Goal: Task Accomplishment & Management: Use online tool/utility

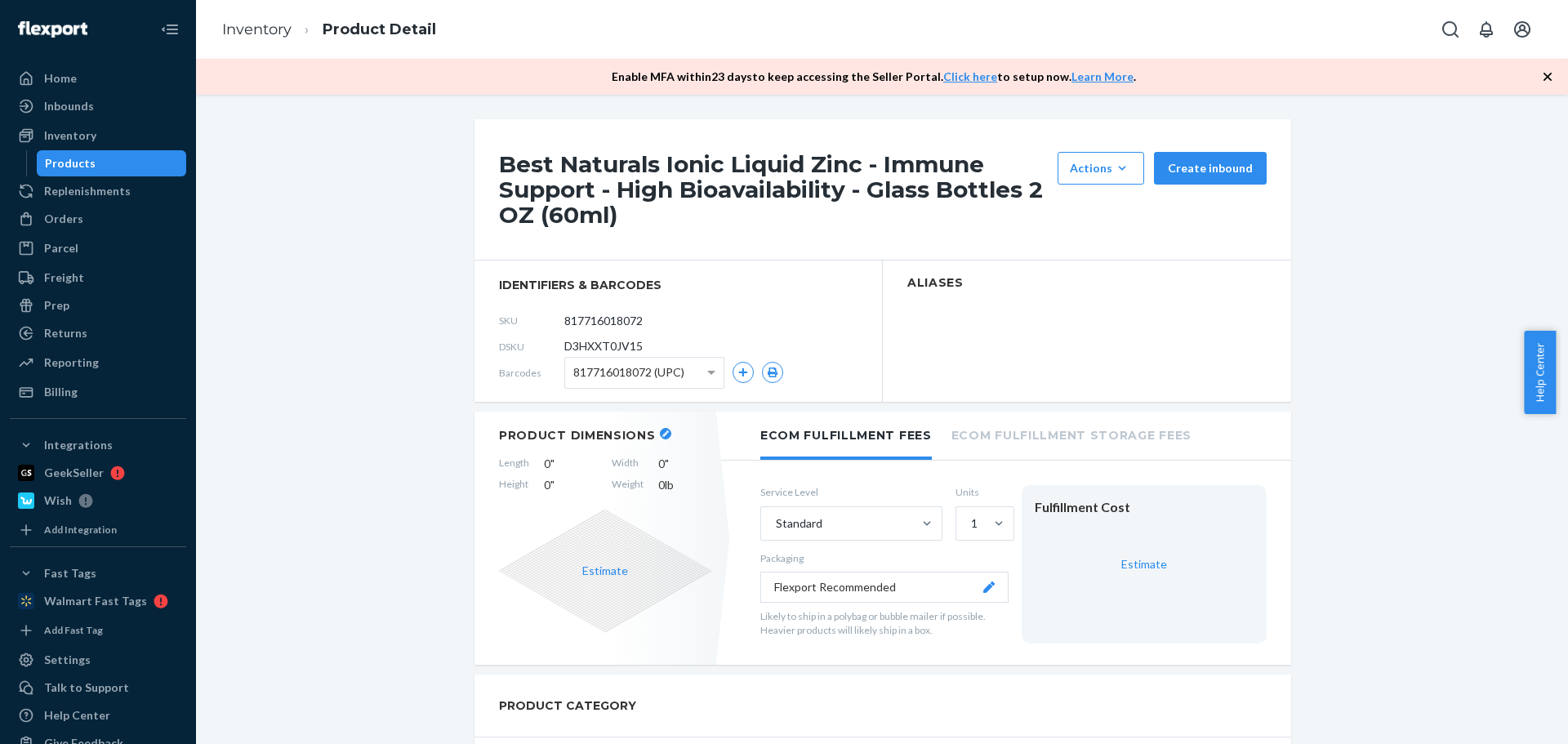
click at [113, 161] on div "Products" at bounding box center [112, 163] width 147 height 23
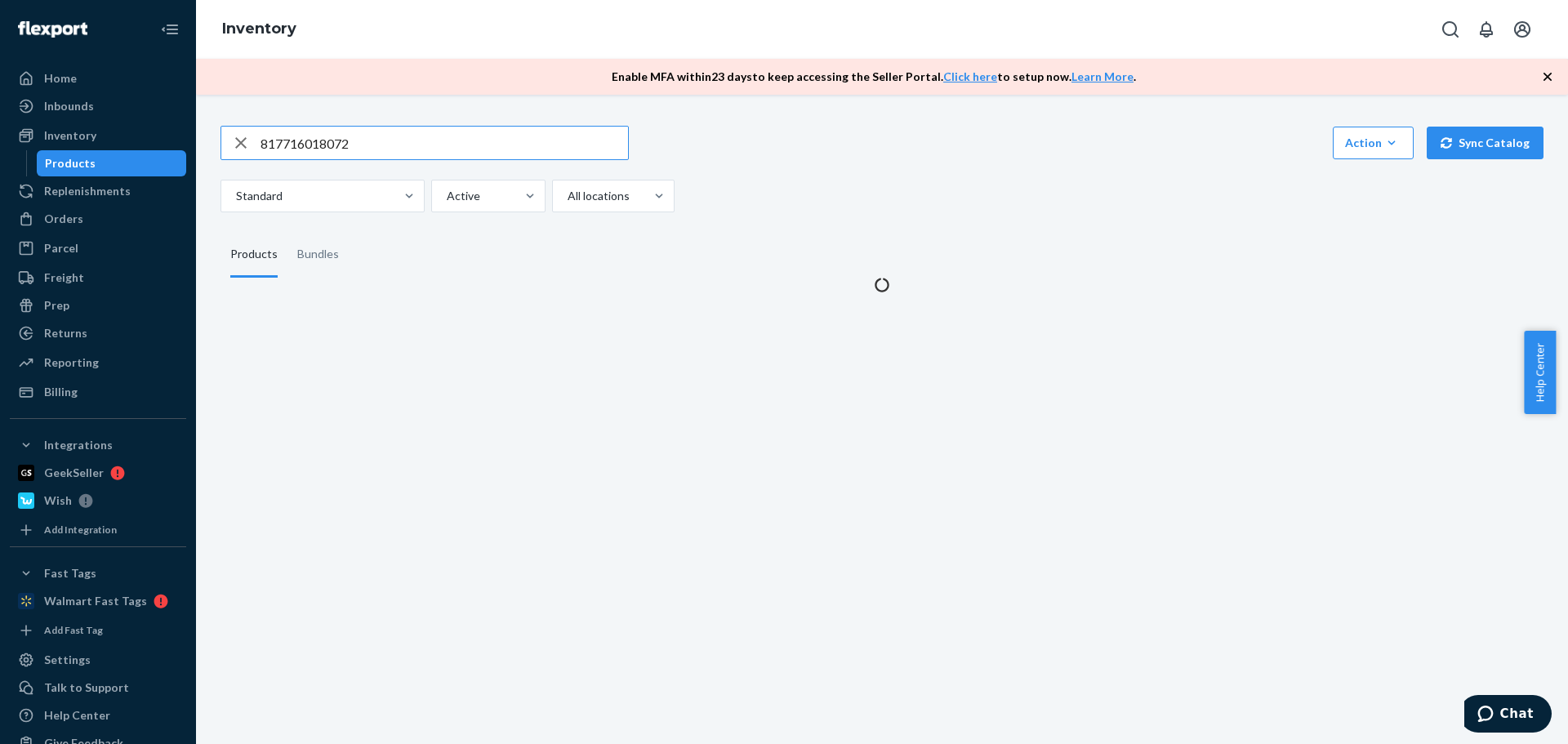
click at [380, 155] on input "817716018072" at bounding box center [445, 143] width 367 height 33
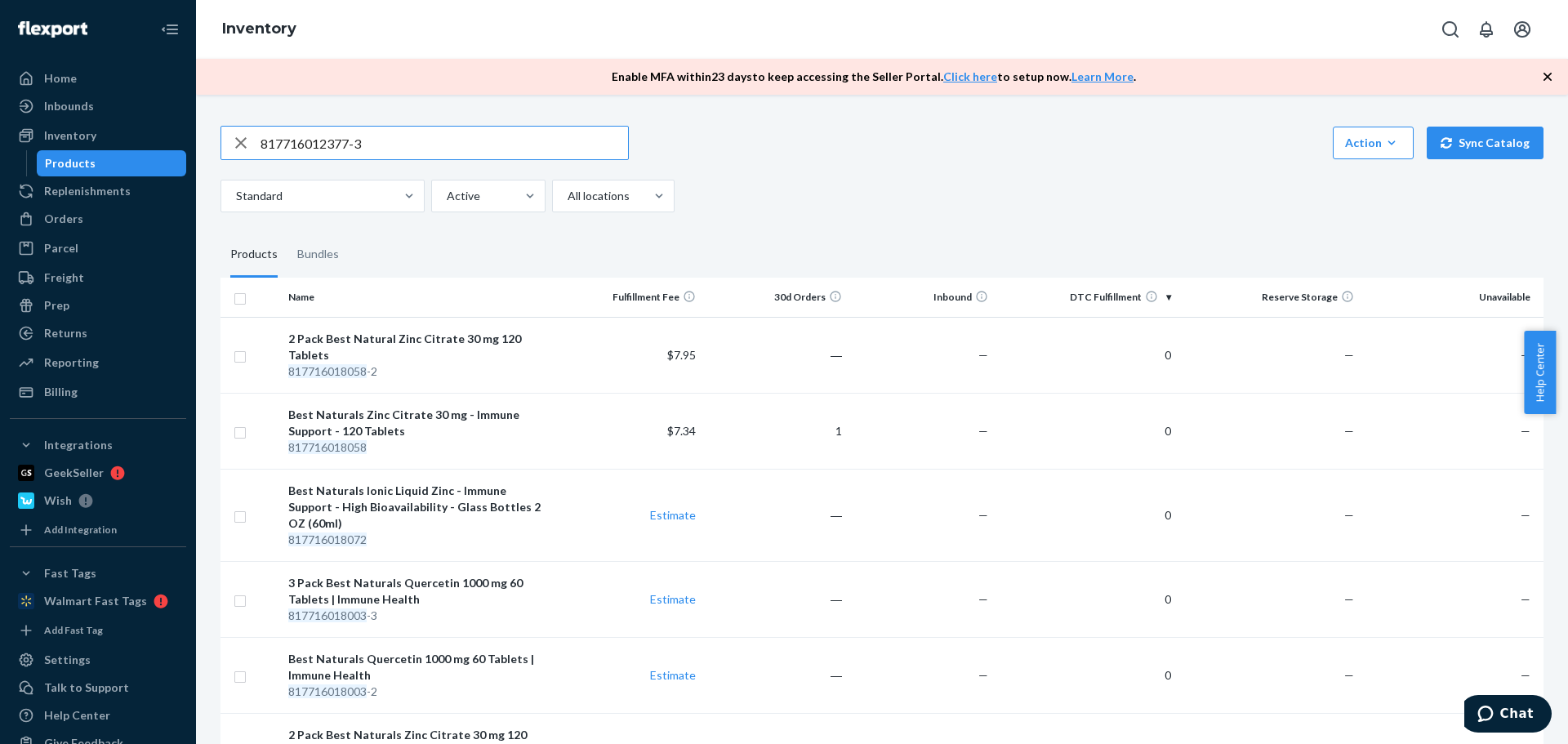
type input "817716012377-3"
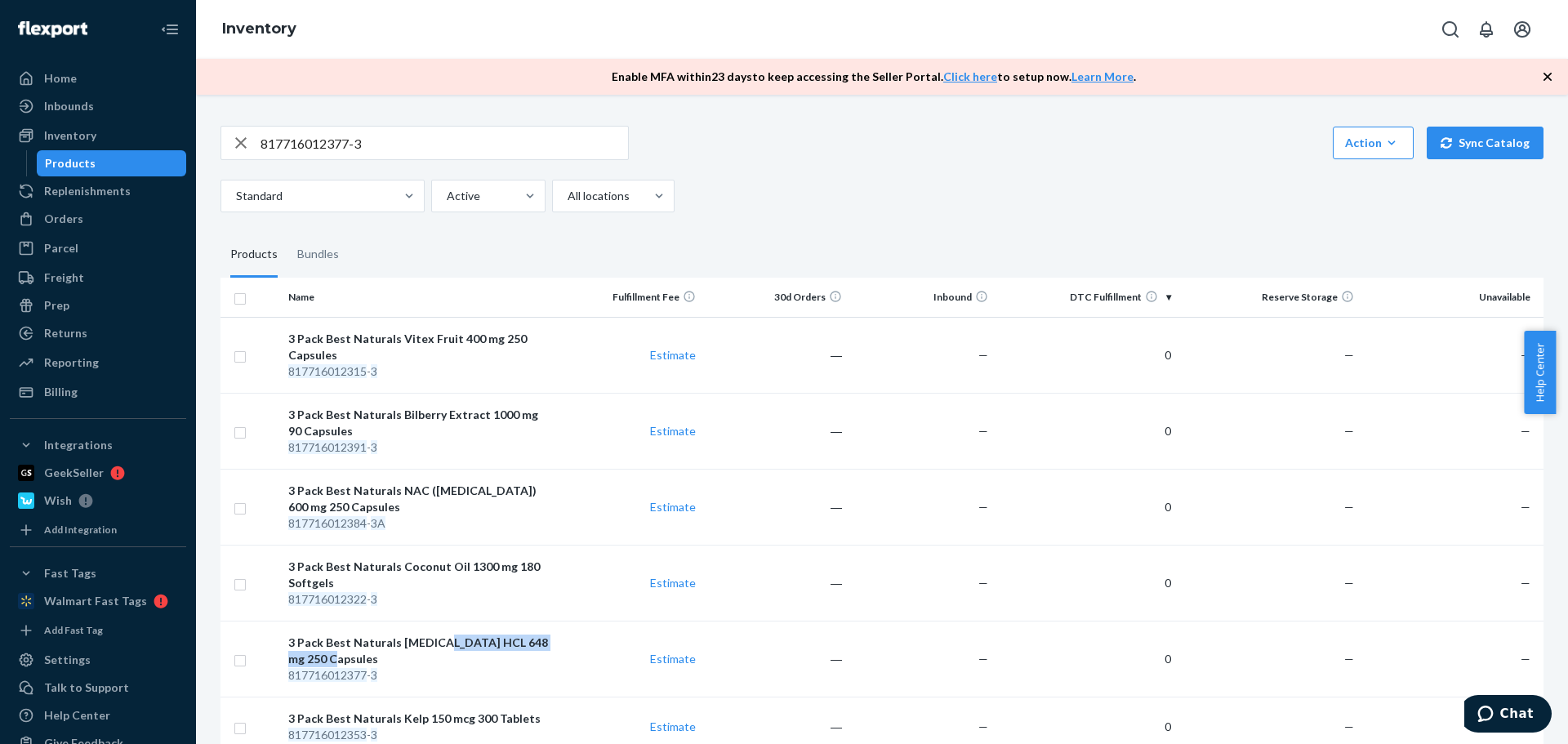
click at [433, 650] on div "3 Pack Best Naturals [MEDICAL_DATA] HCL 648 mg 250 Capsules" at bounding box center [419, 651] width 261 height 33
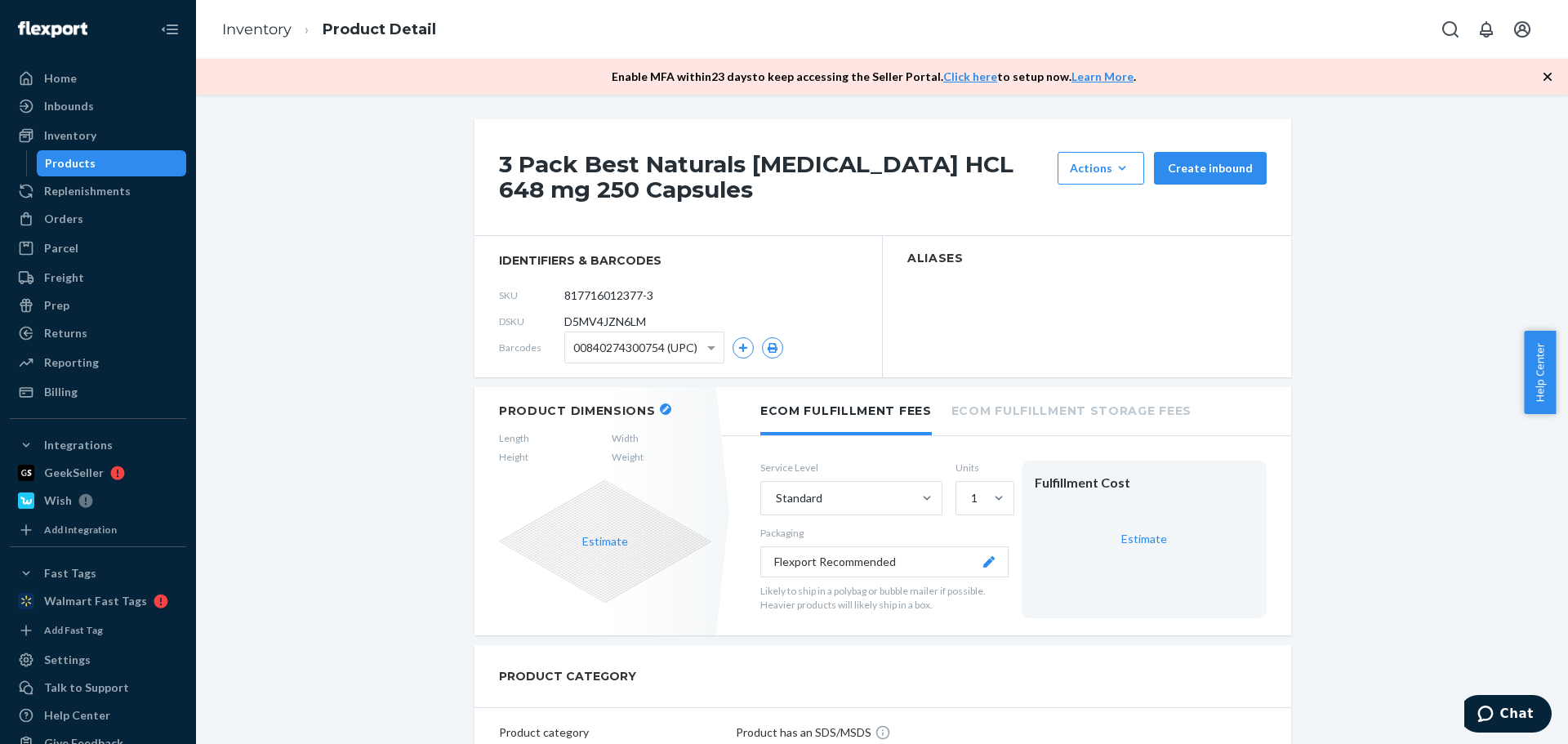
click at [598, 353] on span "00840274300754 (UPC)" at bounding box center [635, 348] width 124 height 28
click at [767, 351] on icon "button" at bounding box center [773, 348] width 11 height 10
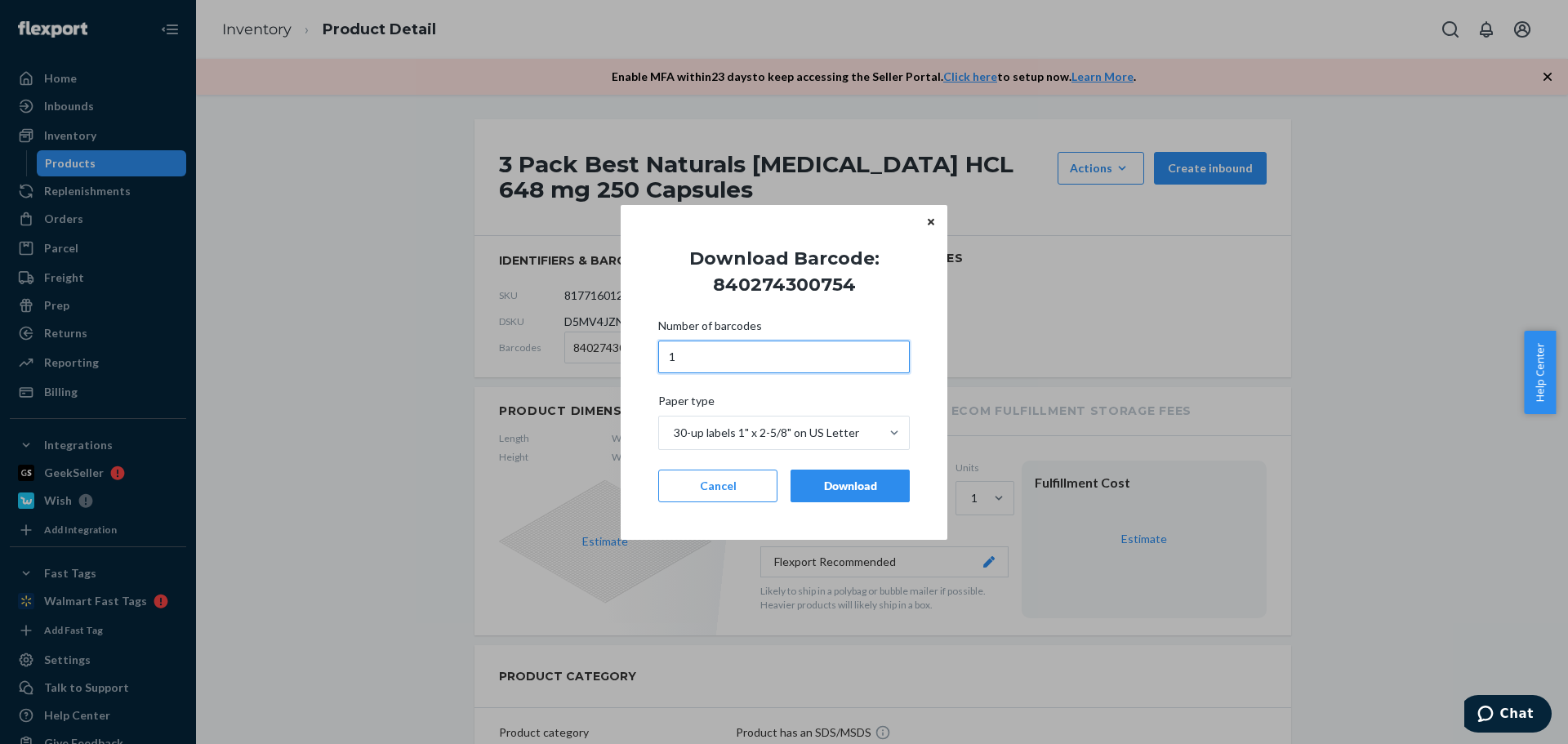
click at [695, 359] on input "1" at bounding box center [784, 356] width 252 height 33
type input "9"
click at [884, 473] on button "Download" at bounding box center [850, 486] width 119 height 33
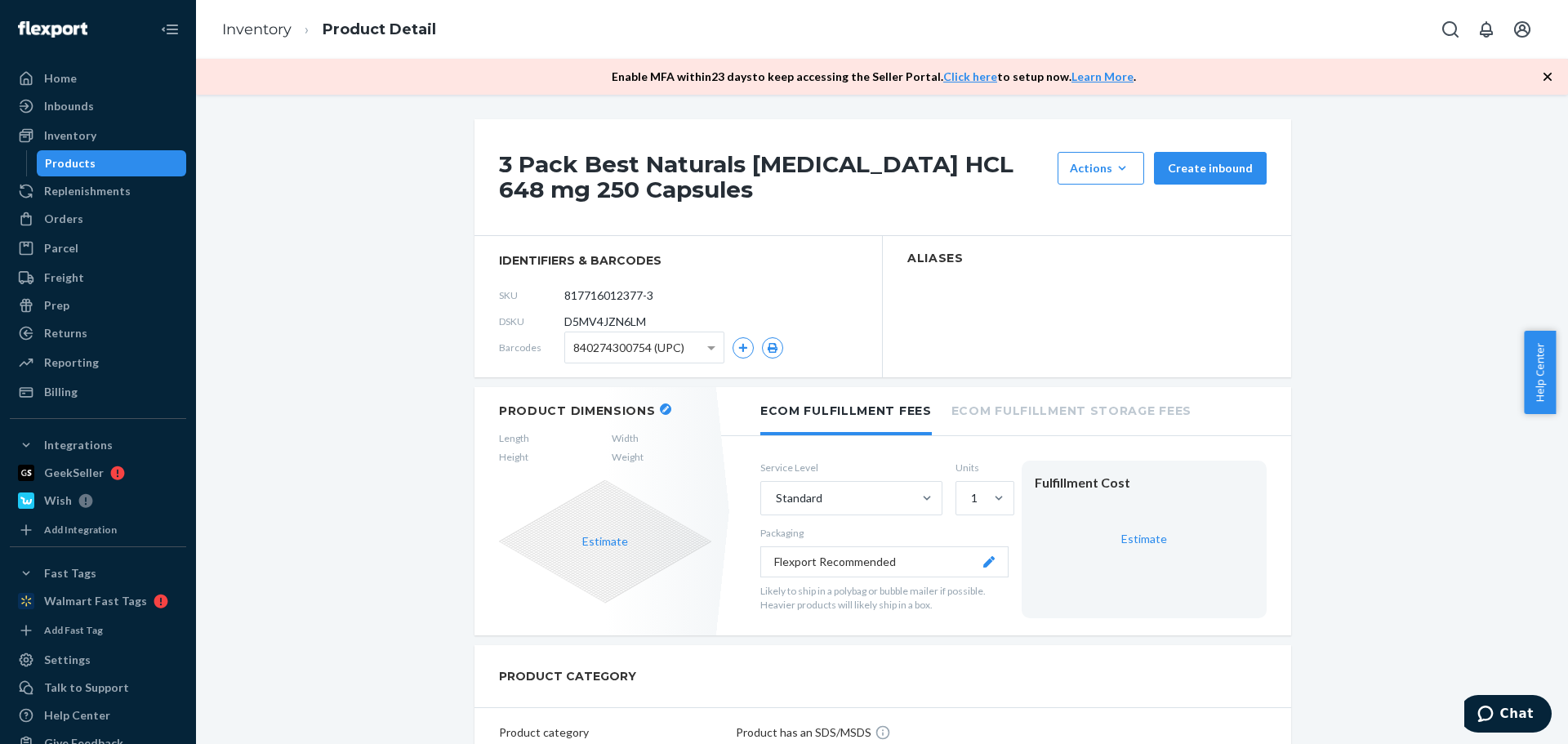
click at [116, 172] on div "Products" at bounding box center [112, 163] width 147 height 23
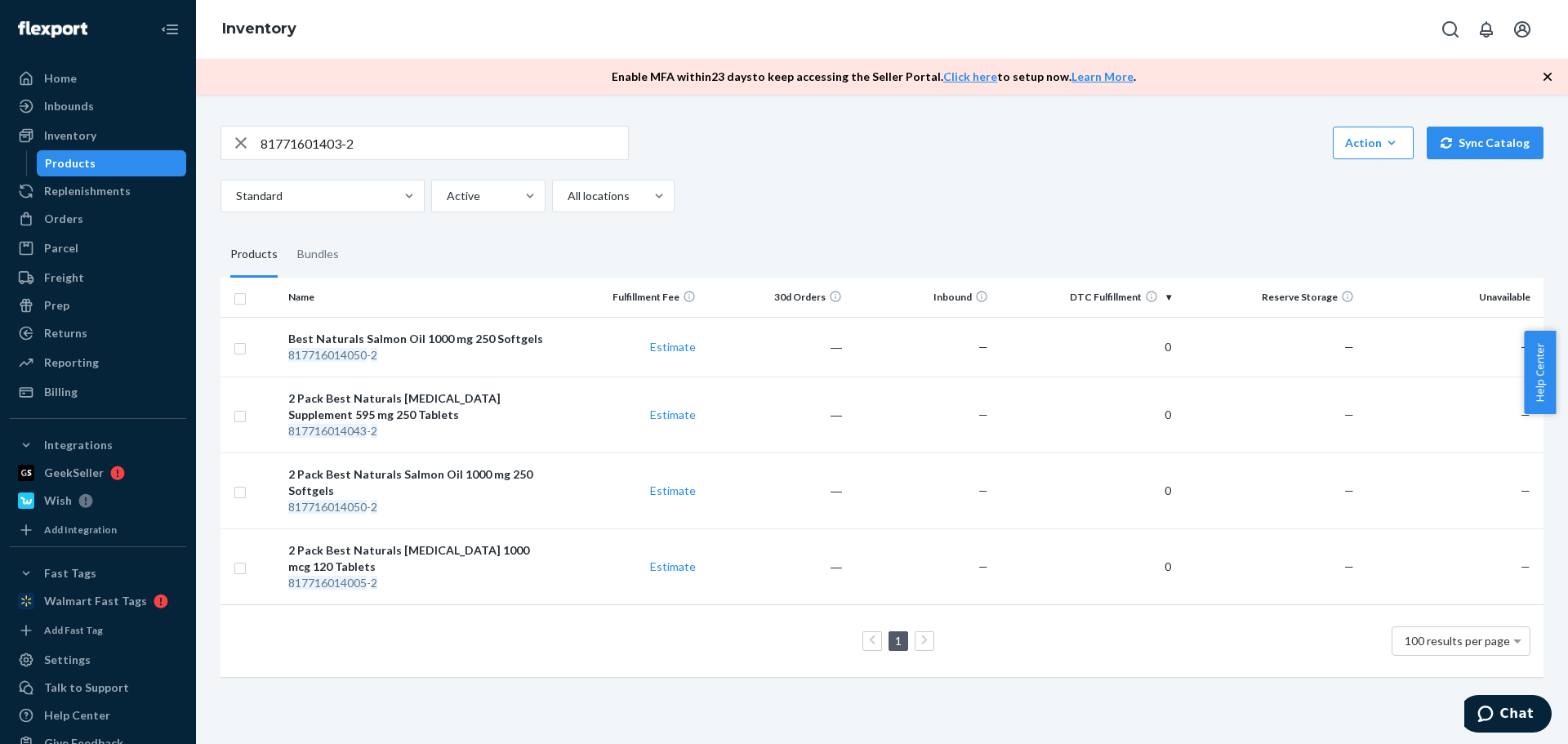
click at [343, 142] on input "81771601403-2" at bounding box center [445, 143] width 367 height 33
click at [335, 143] on input "81771601403-2" at bounding box center [445, 143] width 367 height 33
type input "817716014043-2"
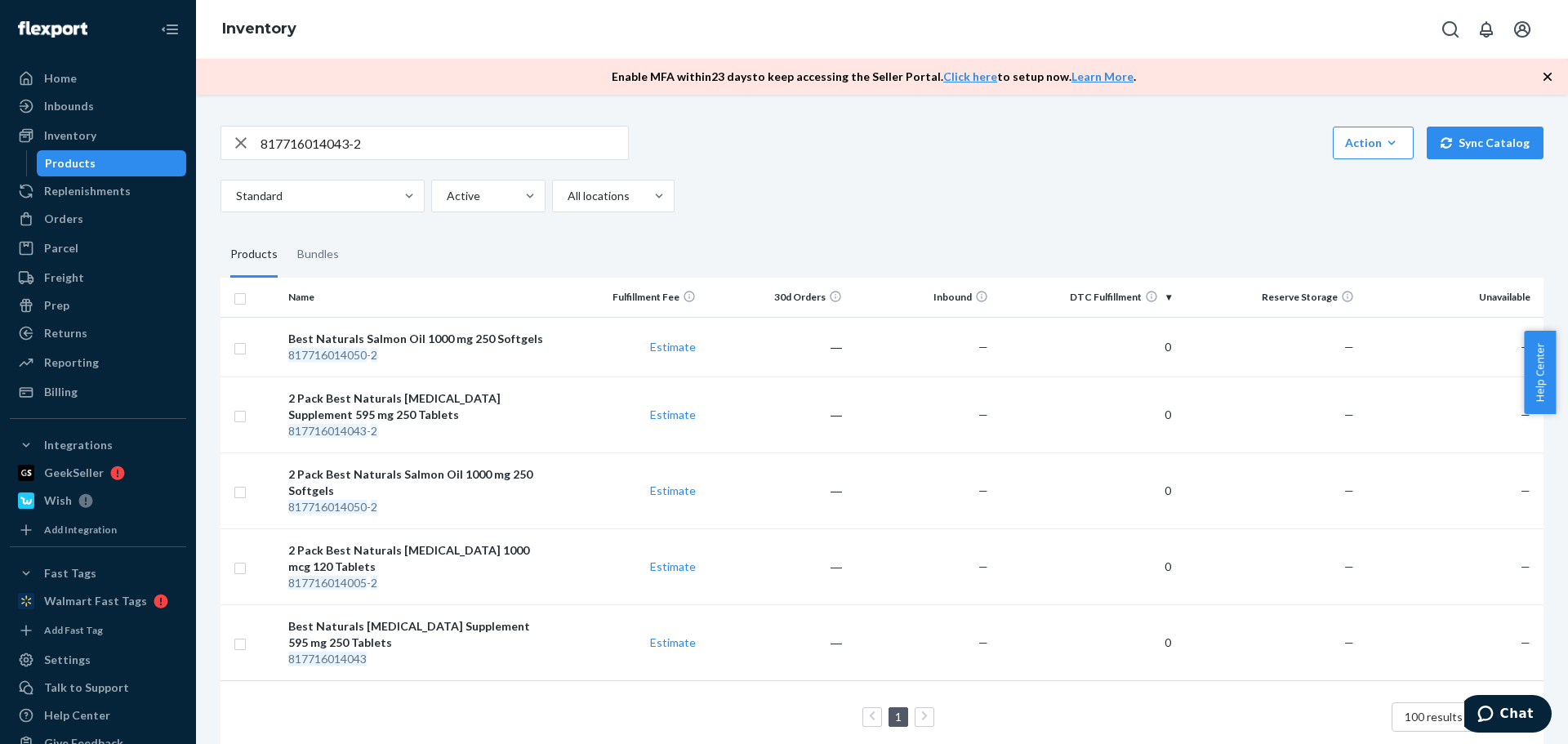
click at [401, 409] on div "2 Pack Best Naturals [MEDICAL_DATA] Supplement 595 mg 250 Tablets" at bounding box center [419, 406] width 261 height 33
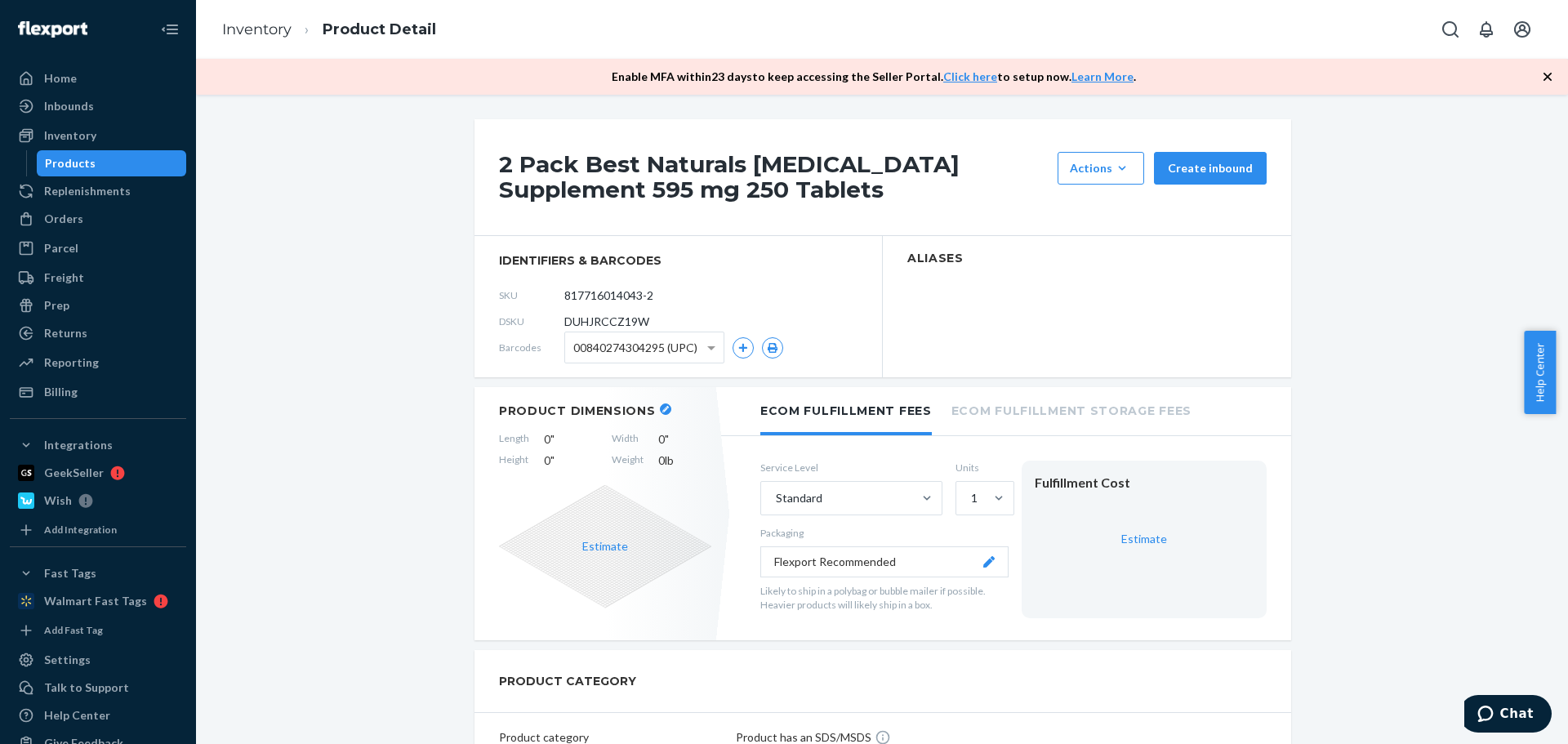
click at [649, 353] on span "00840274304295 (UPC)" at bounding box center [635, 348] width 124 height 28
drag, startPoint x: 648, startPoint y: 434, endPoint x: 689, endPoint y: 424, distance: 42.2
click at [768, 343] on icon "button" at bounding box center [773, 348] width 10 height 10
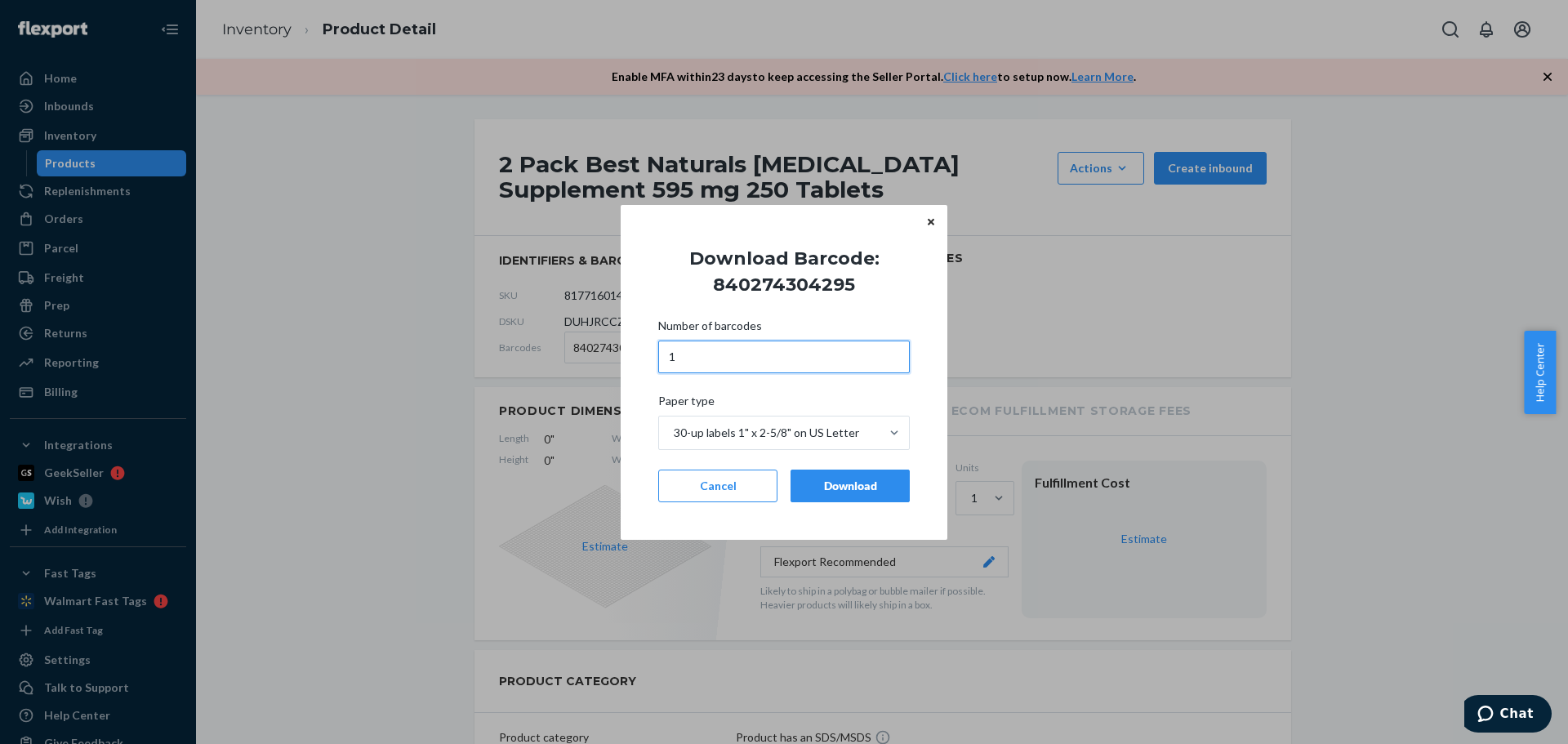
click at [703, 360] on input "1" at bounding box center [784, 356] width 252 height 33
type input "29"
click at [851, 497] on button "Download" at bounding box center [850, 486] width 119 height 33
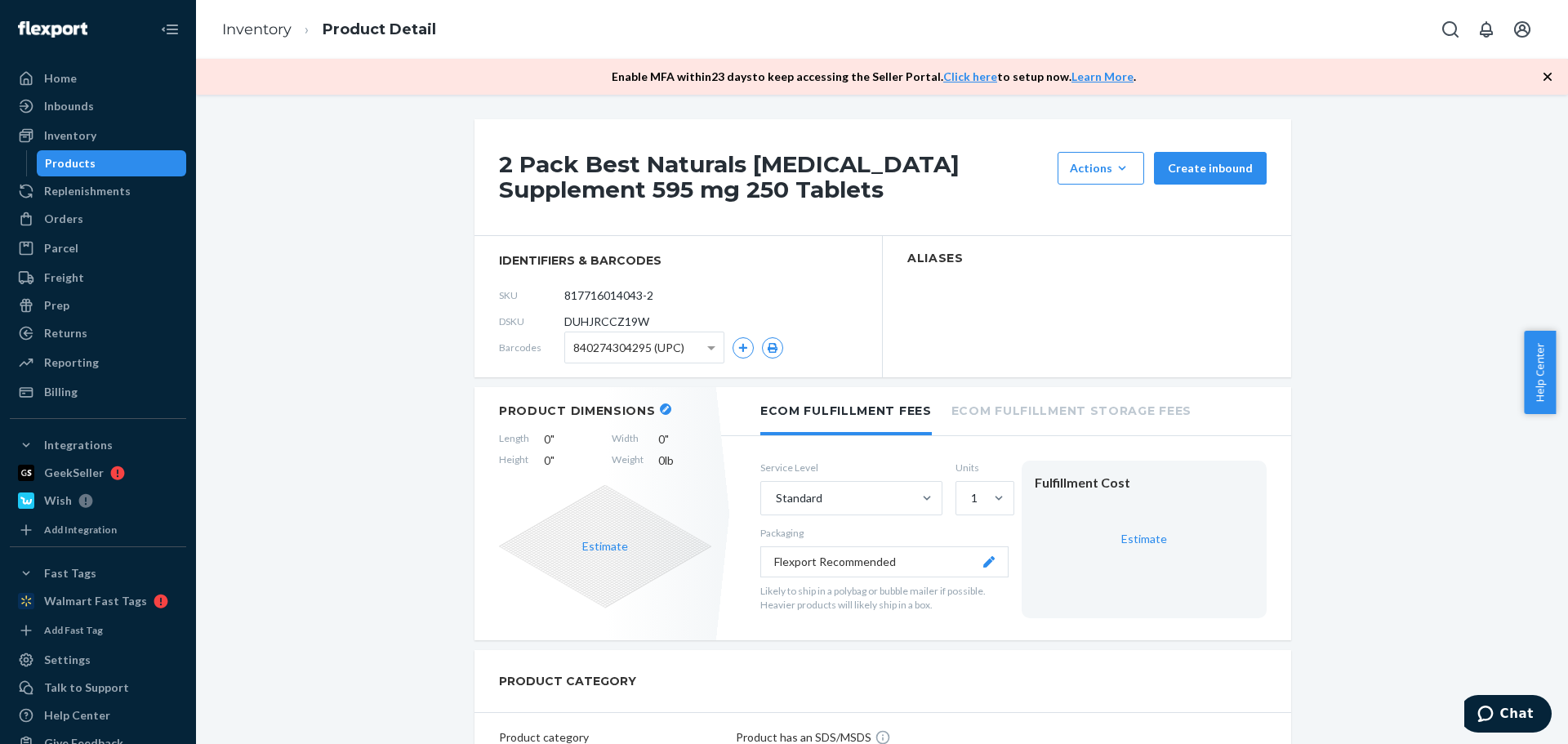
click at [106, 159] on div "Products" at bounding box center [112, 163] width 147 height 23
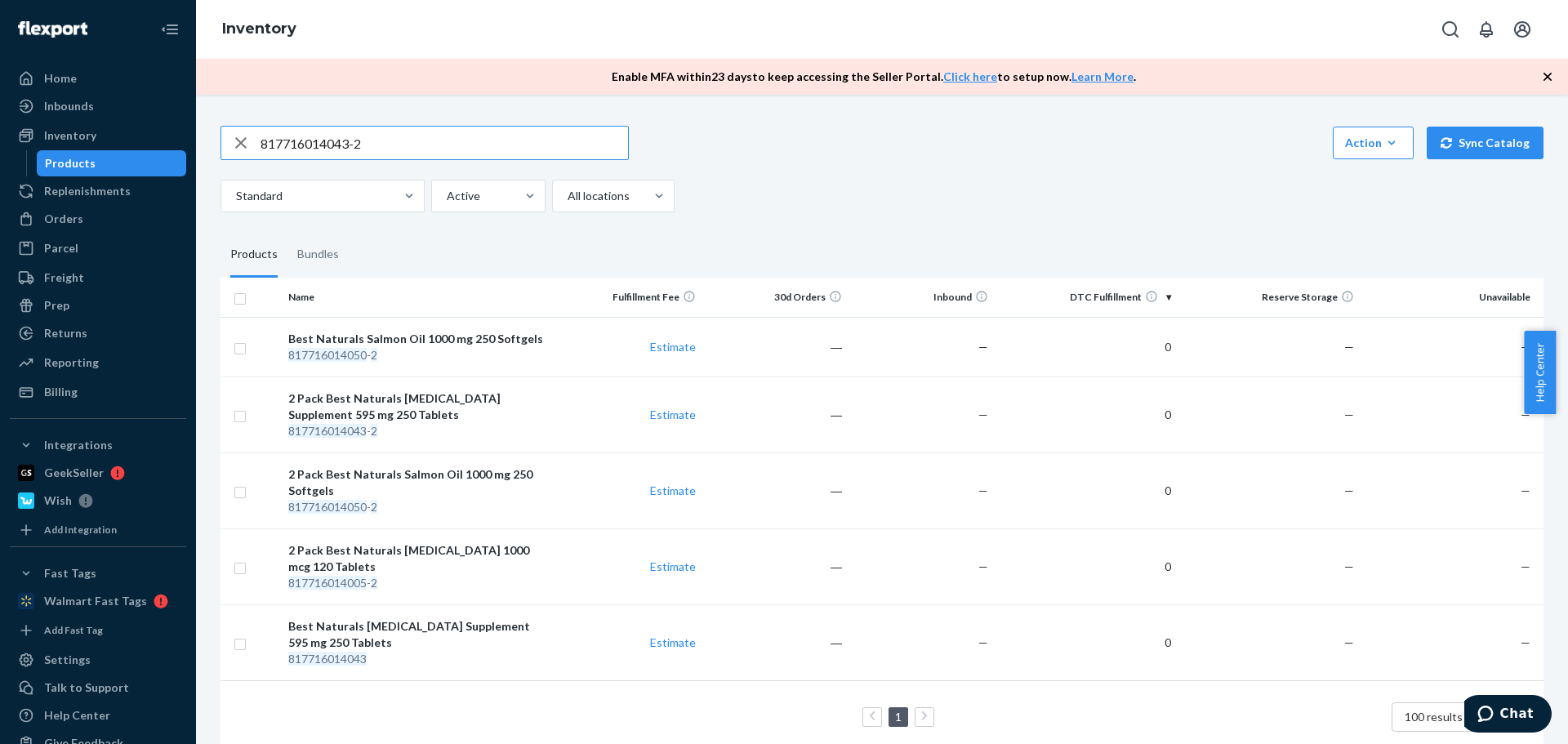
click at [380, 133] on input "817716014043-2" at bounding box center [445, 143] width 367 height 33
click at [391, 151] on input "817716014043-2" at bounding box center [445, 143] width 367 height 33
type input "817716014777-2"
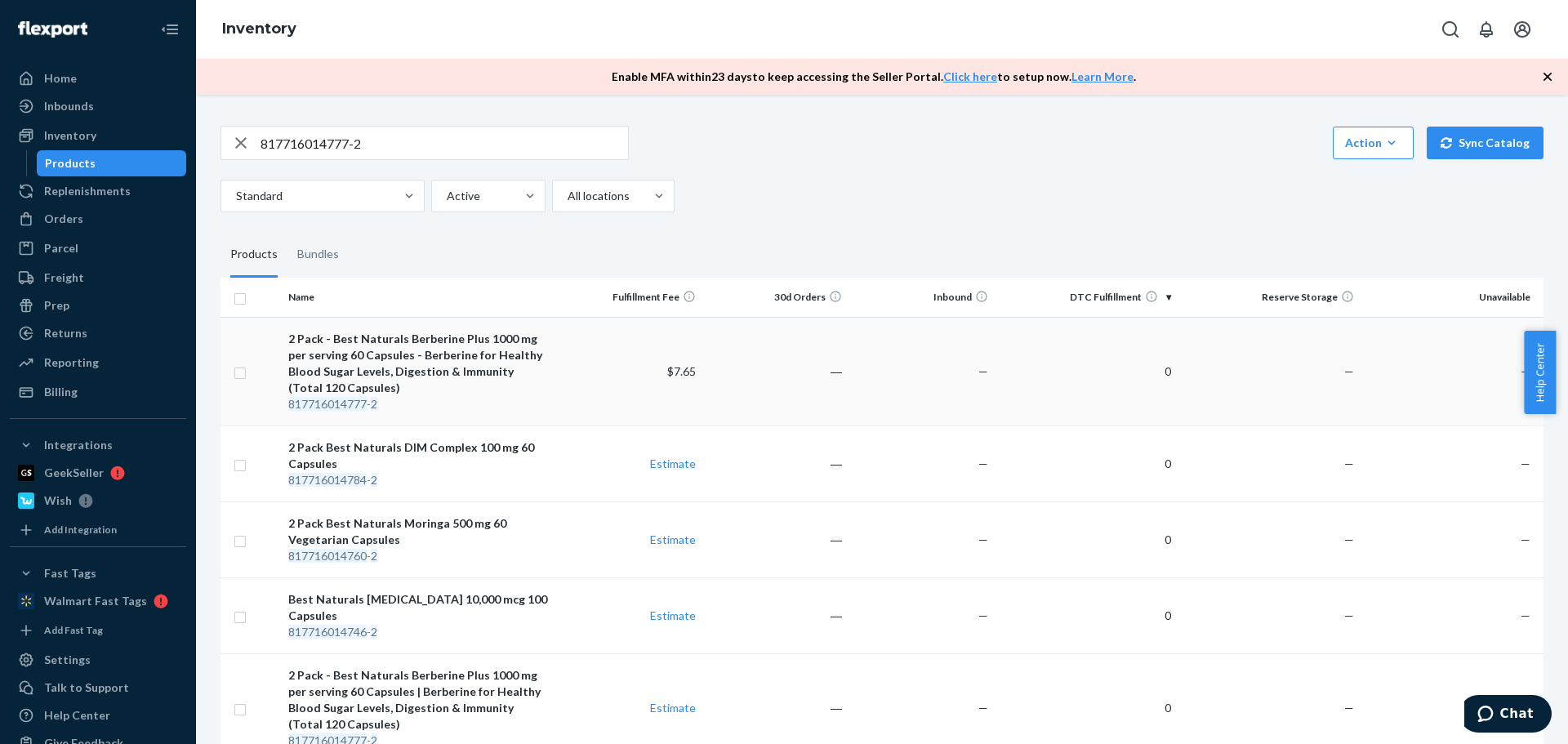
click at [431, 394] on div "2 Pack - Best Naturals Berberine Plus 1000 mg per serving 60 Capsules - Berberi…" at bounding box center [419, 364] width 261 height 65
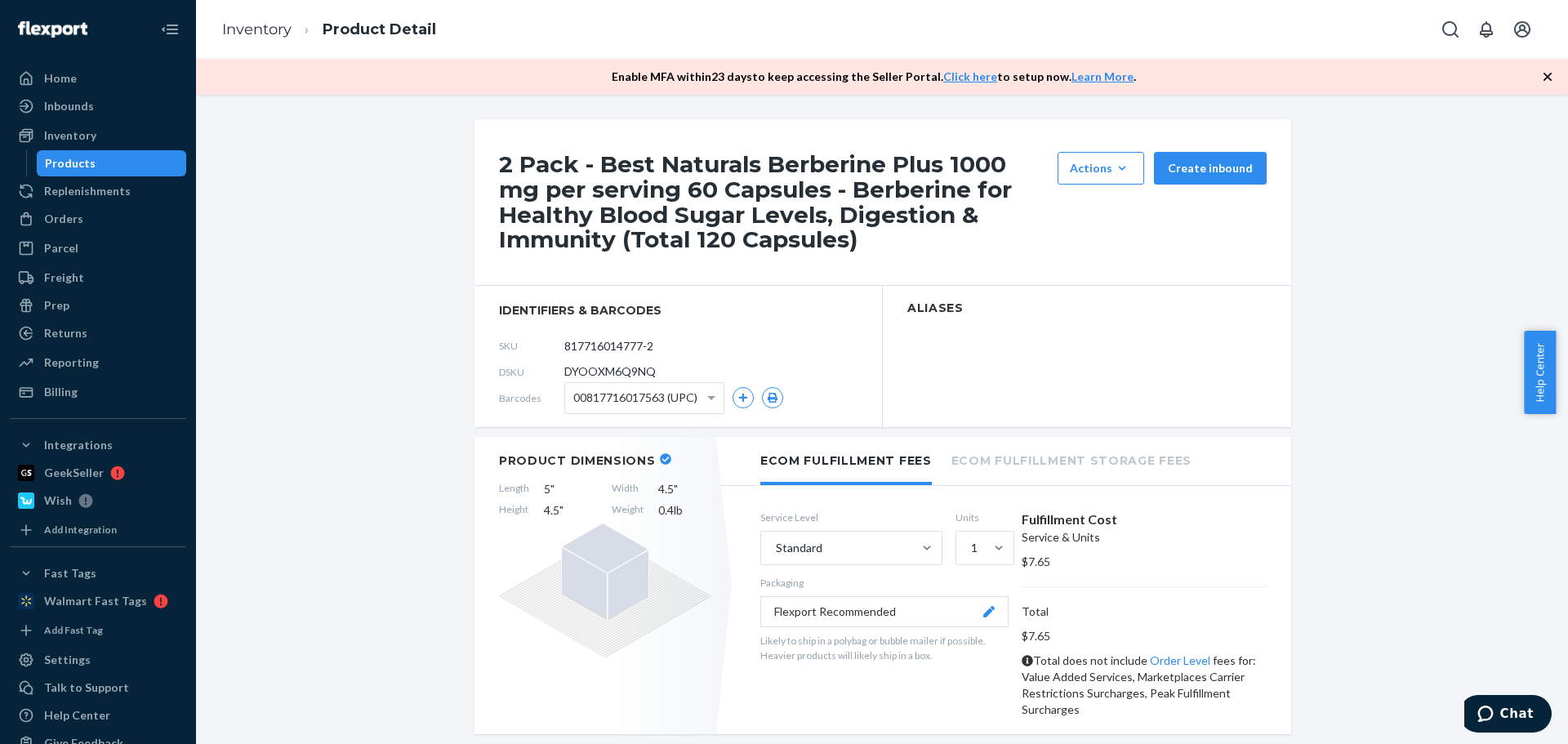
drag, startPoint x: 695, startPoint y: 395, endPoint x: 695, endPoint y: 374, distance: 21.0
click at [695, 393] on div "00817716017563 (UPC)" at bounding box center [644, 398] width 158 height 30
drag, startPoint x: 644, startPoint y: 503, endPoint x: 643, endPoint y: 492, distance: 11.0
click at [662, 406] on span "DYOOXM6Q9NQ (DSKU)" at bounding box center [639, 398] width 131 height 28
click at [769, 402] on icon "button" at bounding box center [773, 397] width 10 height 10
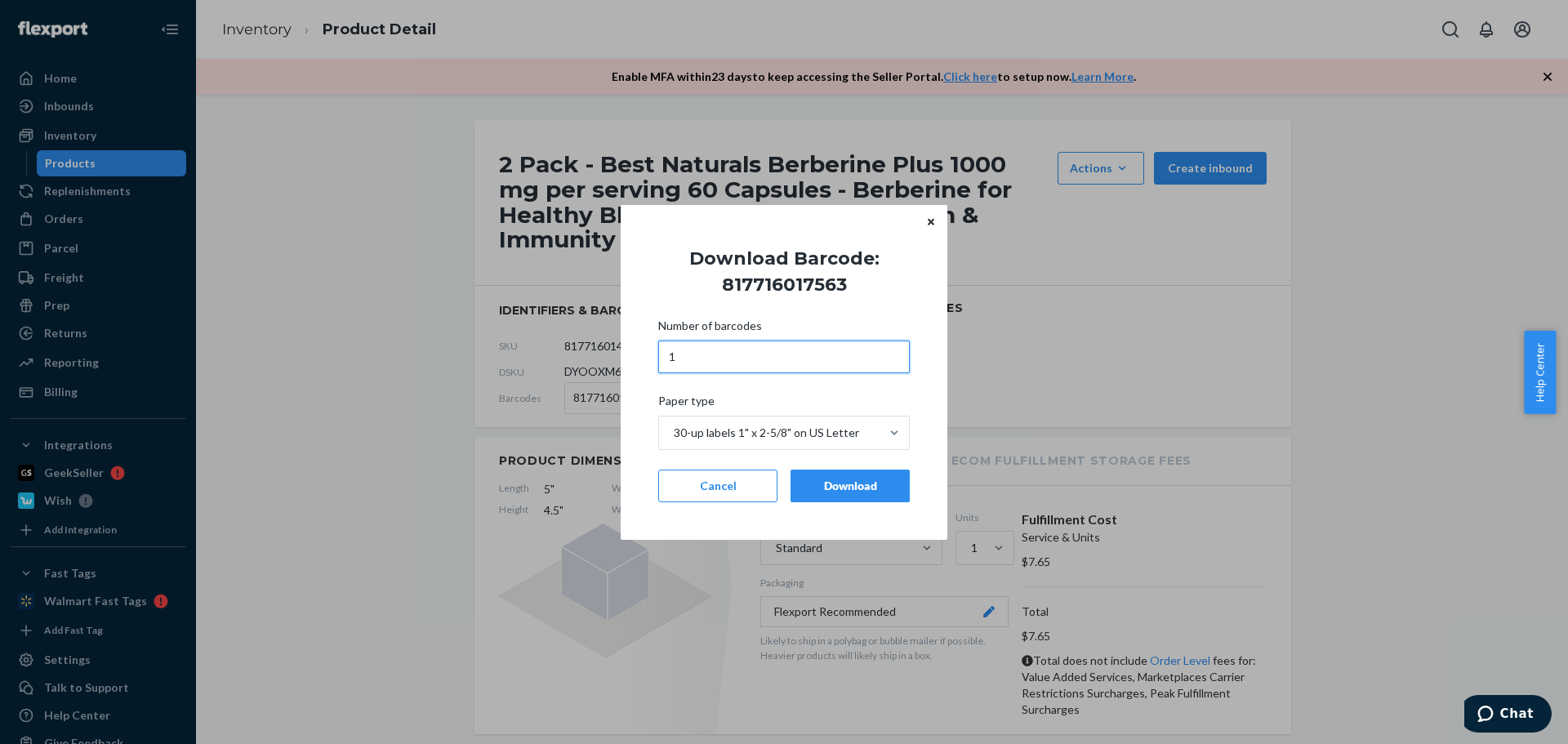
click at [689, 354] on input "1" at bounding box center [784, 356] width 252 height 33
type input "240"
click at [894, 503] on div "Number of barcodes 240 Paper type 30-up labels 1" x 2-5/8" on US Letter Cancel …" at bounding box center [784, 409] width 252 height 204
click at [881, 481] on div "Download" at bounding box center [850, 487] width 91 height 17
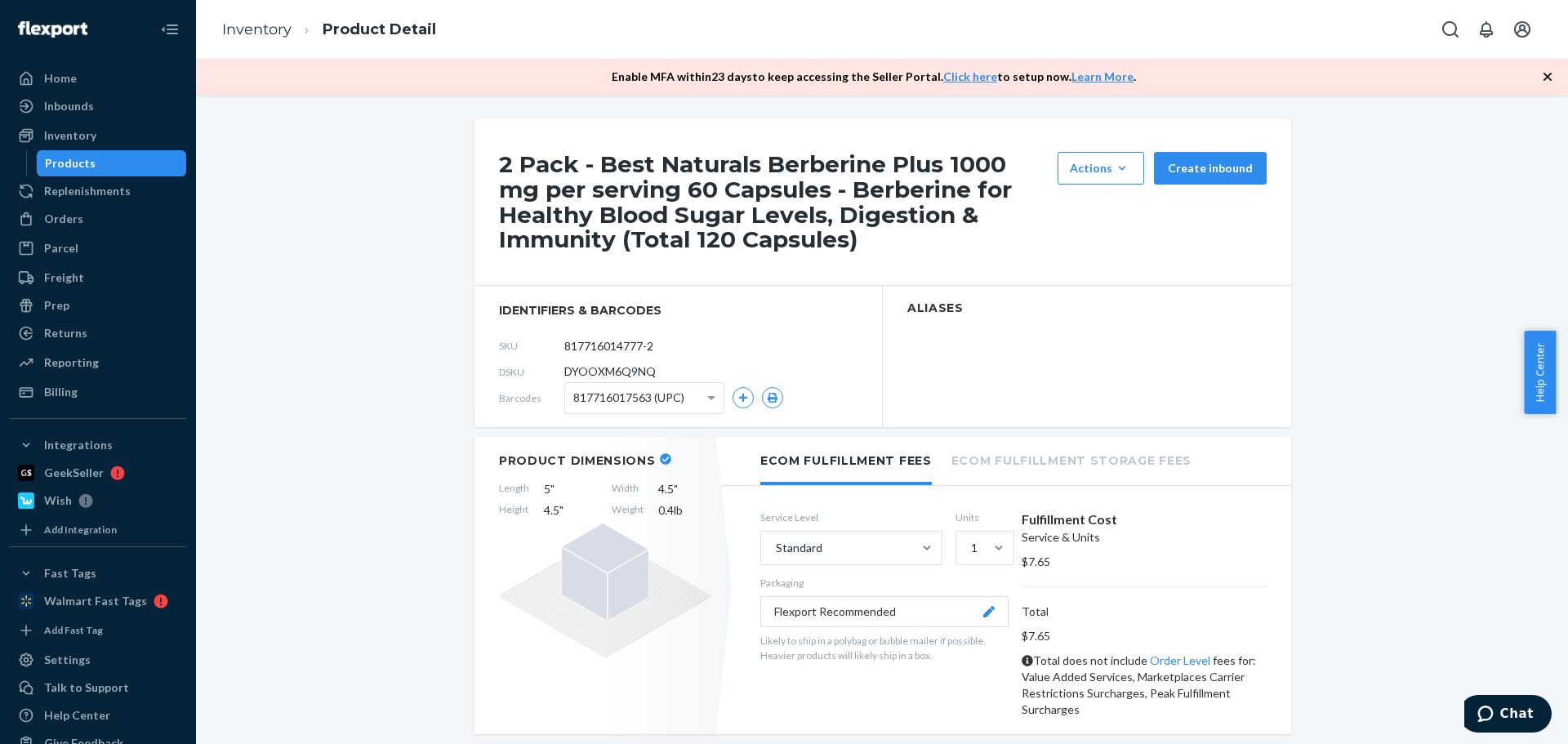
click at [108, 168] on div "Products" at bounding box center [112, 163] width 147 height 23
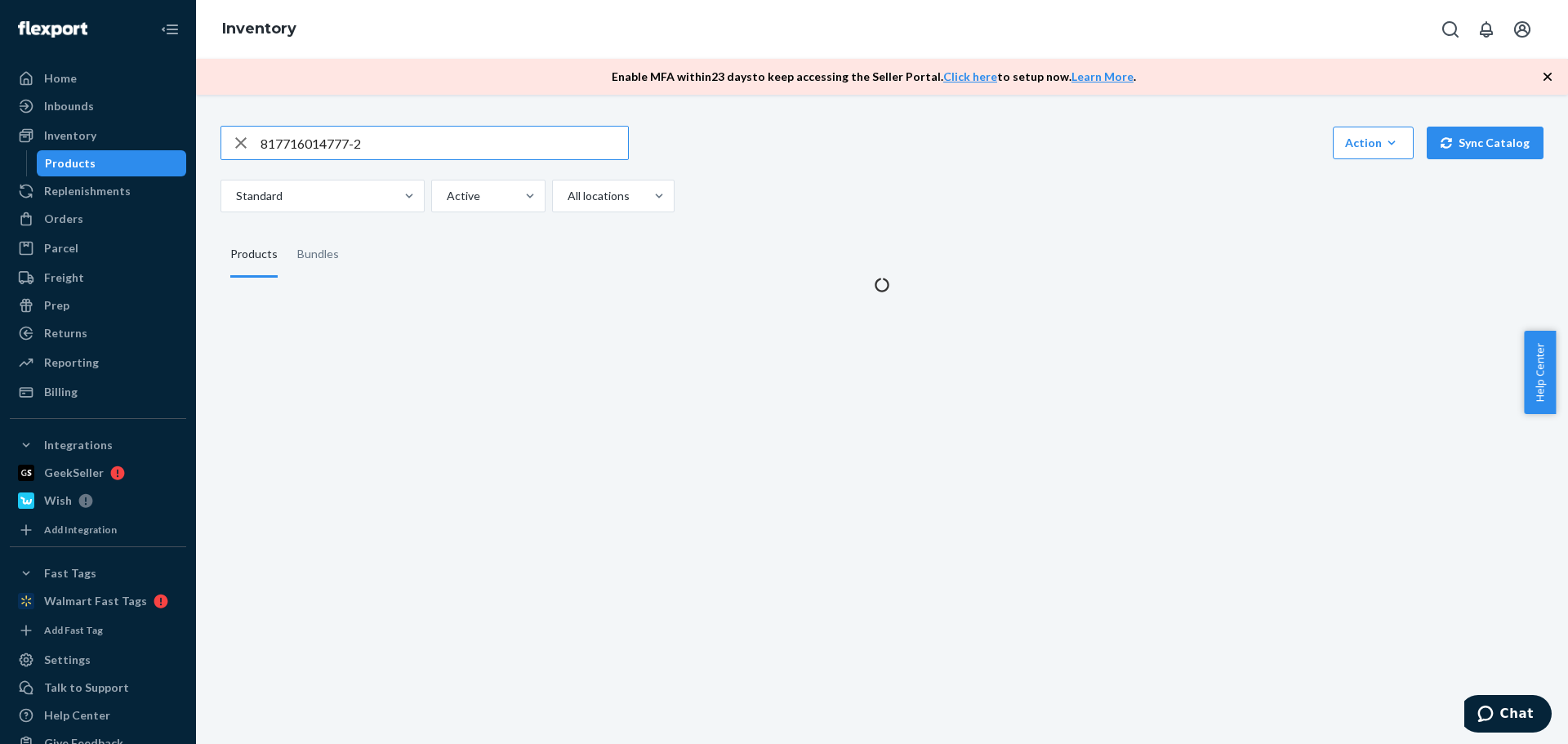
click at [388, 138] on input "817716014777-2" at bounding box center [445, 143] width 367 height 33
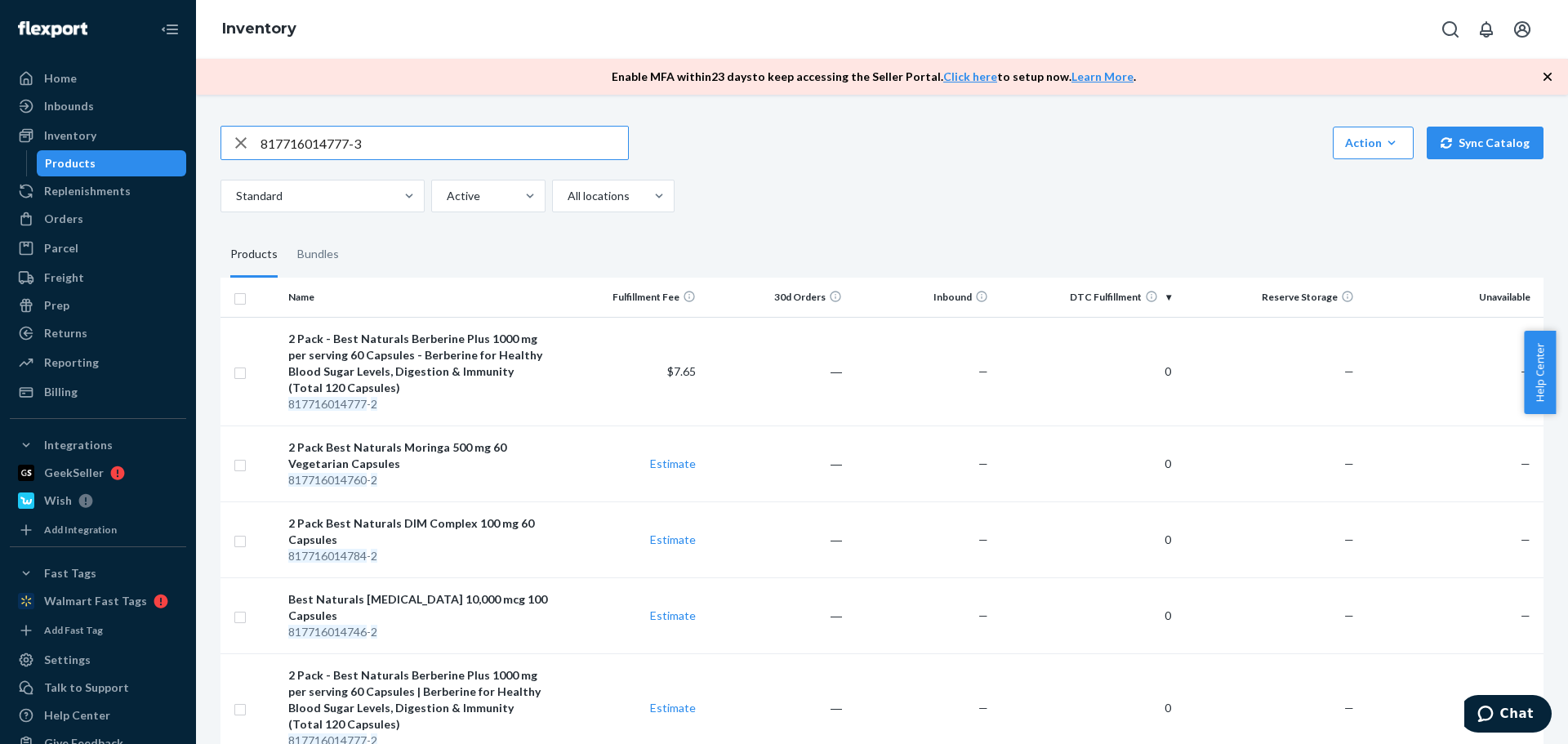
type input "817716014777-3"
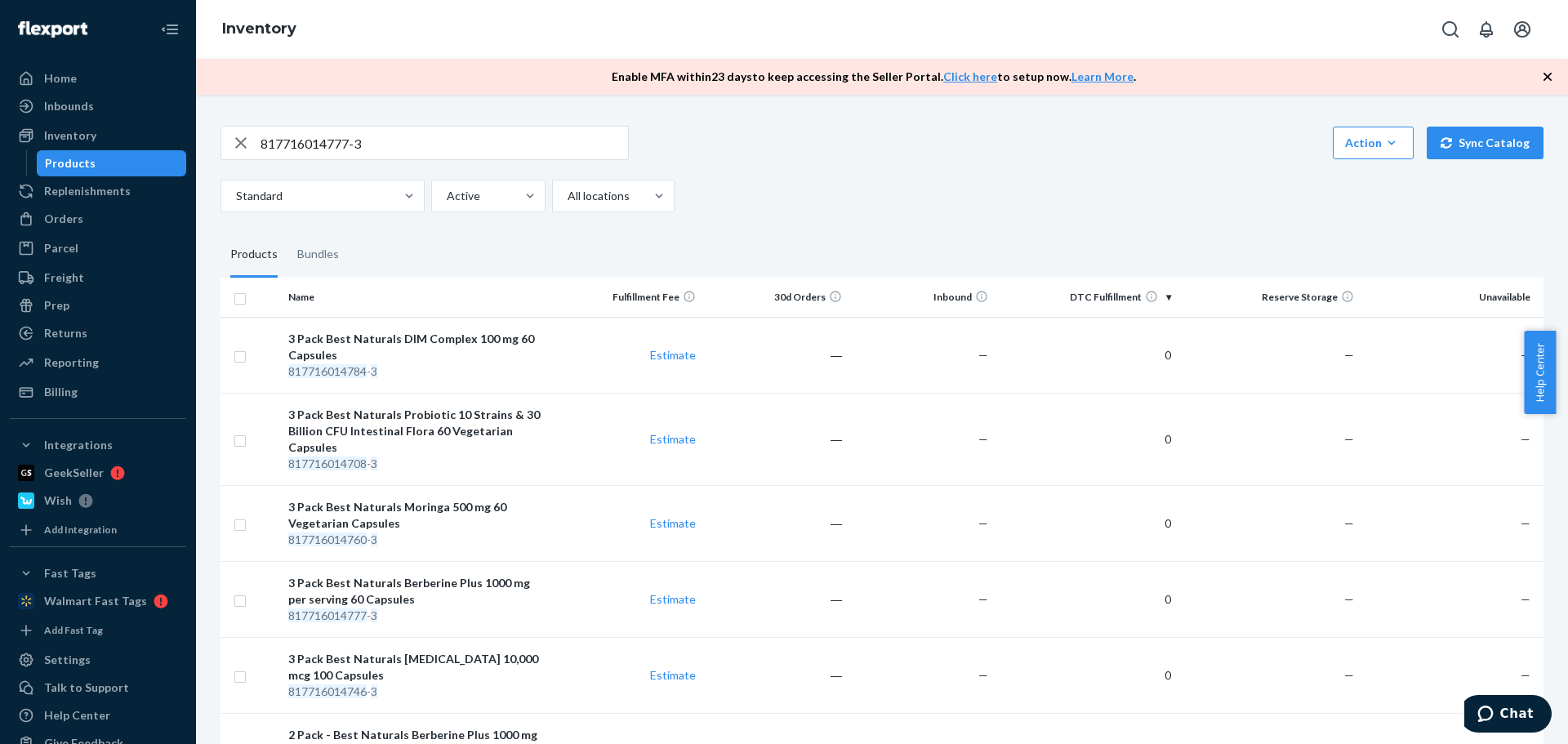
click at [435, 585] on div "3 Pack Best Naturals Berberine Plus 1000 mg per serving 60 Capsules" at bounding box center [419, 591] width 261 height 33
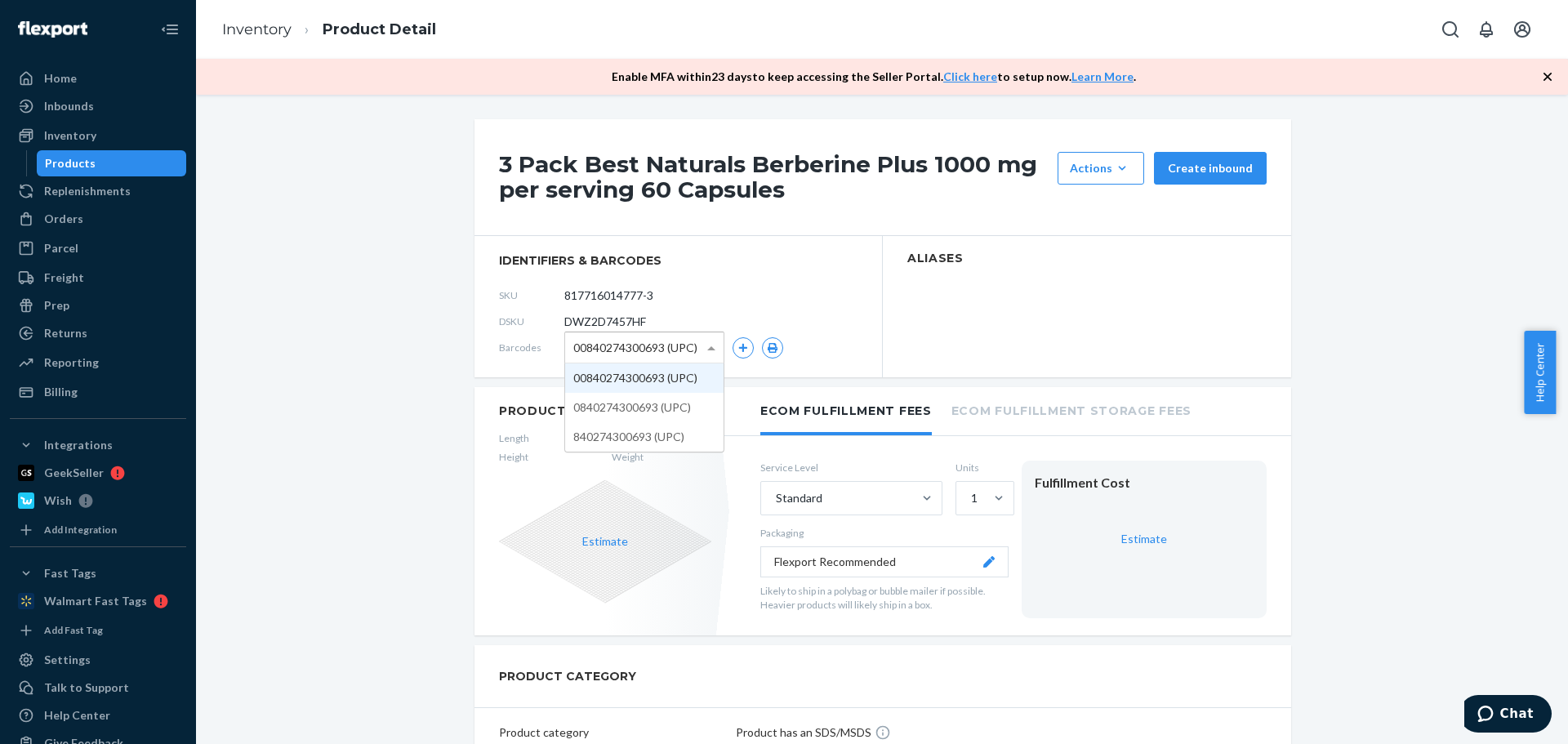
click at [633, 347] on span "00840274300693 (UPC)" at bounding box center [635, 348] width 124 height 28
click at [766, 340] on button "button" at bounding box center [773, 348] width 21 height 21
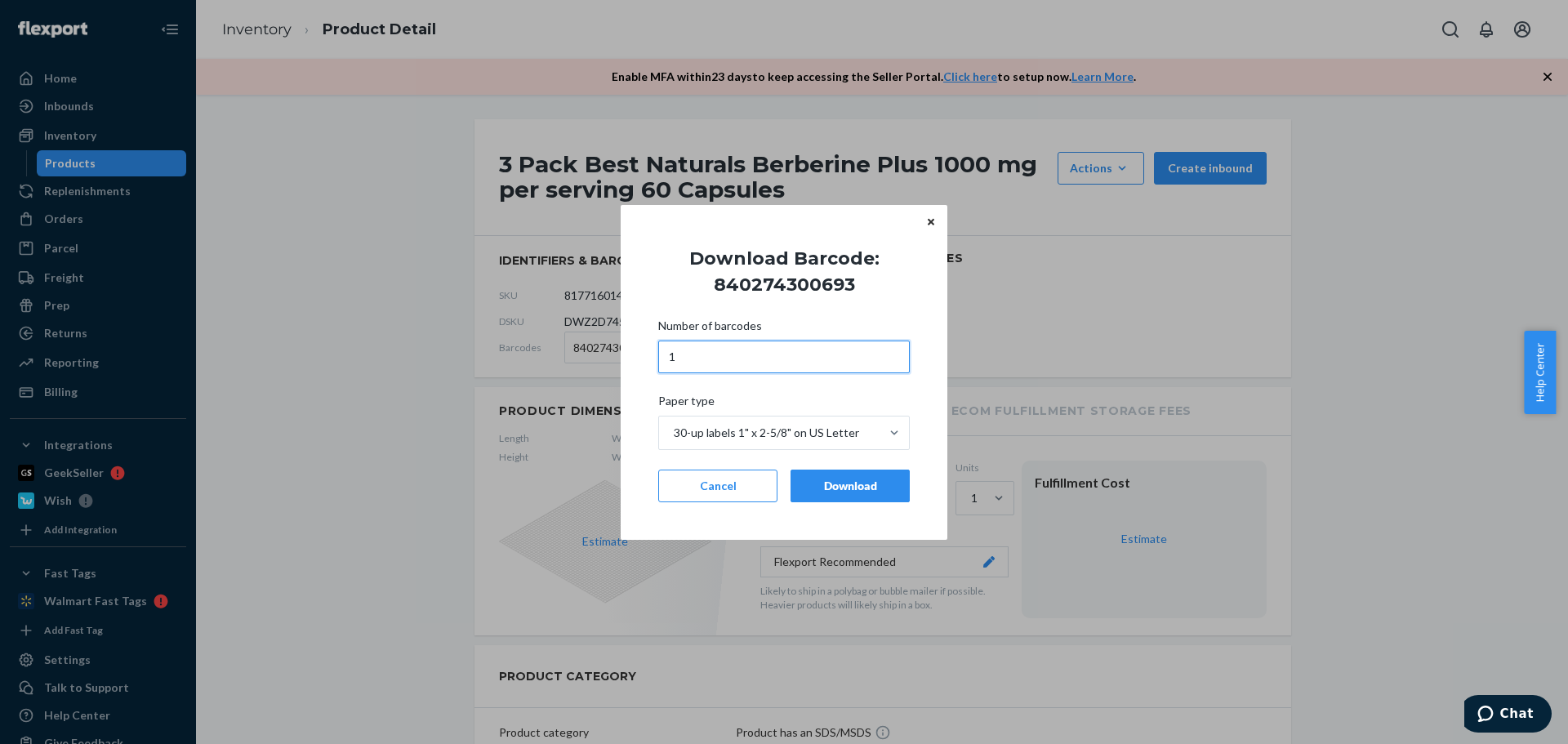
click at [697, 358] on input "1" at bounding box center [784, 356] width 252 height 33
type input "120"
click at [827, 475] on button "Download" at bounding box center [850, 486] width 119 height 33
